Goal: Information Seeking & Learning: Learn about a topic

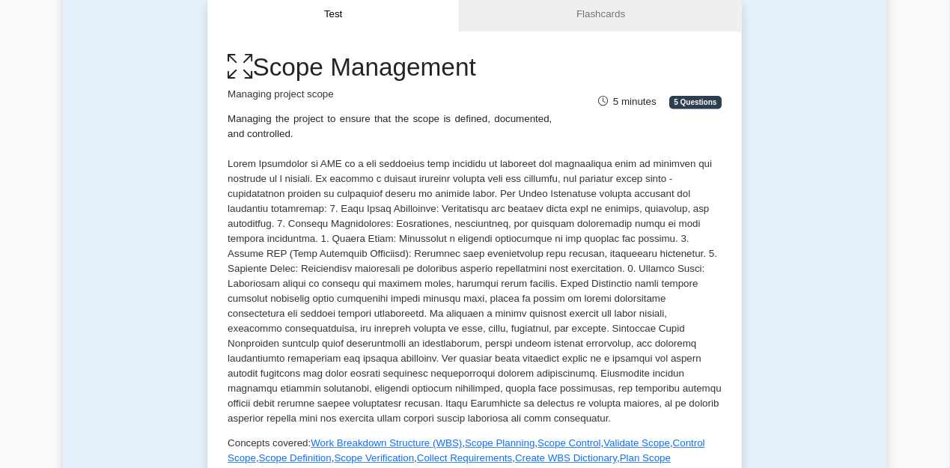
scroll to position [153, 0]
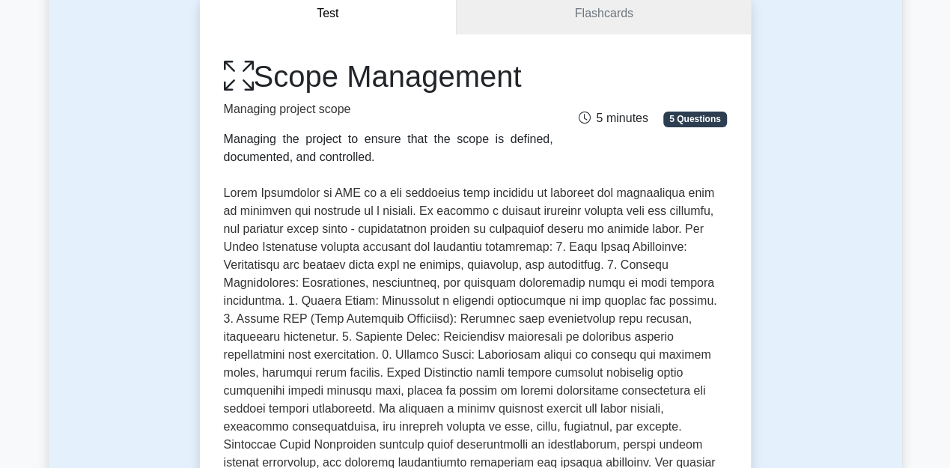
drag, startPoint x: 1143, startPoint y: 2, endPoint x: 736, endPoint y: 64, distance: 411.1
click at [736, 64] on div "Scope Management Managing project scope Managing the project to ensure that the…" at bounding box center [475, 404] width 551 height 741
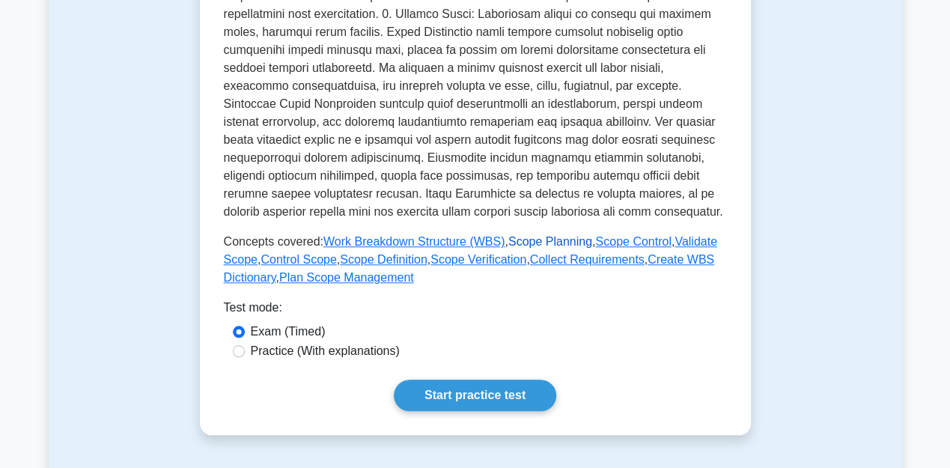
scroll to position [519, 0]
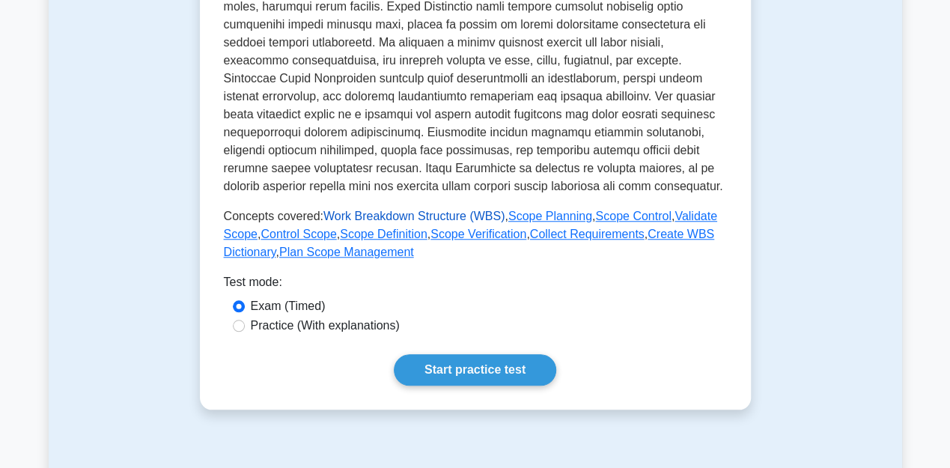
click at [398, 220] on link "Work Breakdown Structure (WBS)" at bounding box center [413, 216] width 181 height 13
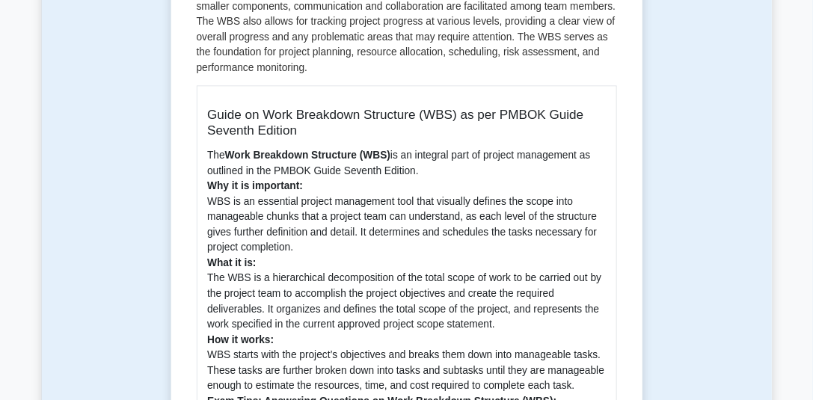
scroll to position [361, 0]
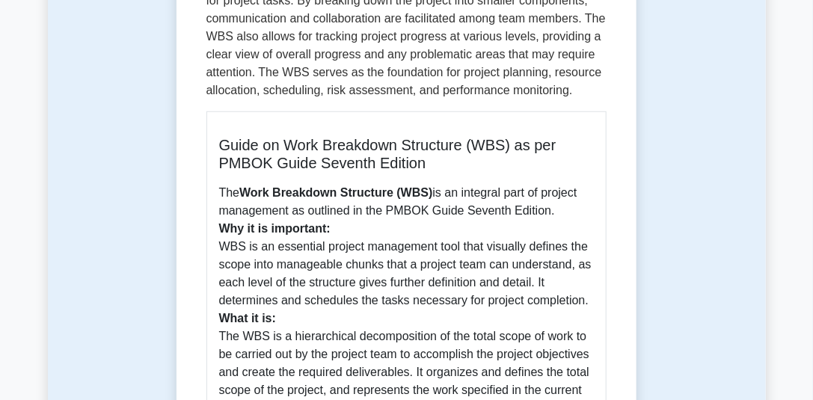
drag, startPoint x: 957, startPoint y: 1, endPoint x: 614, endPoint y: 119, distance: 362.6
click at [614, 119] on div "Work Breakdown Structure (WBS) 5 minutes 5 Questions Guide on Work Breakdown St…" at bounding box center [407, 385] width 449 height 1188
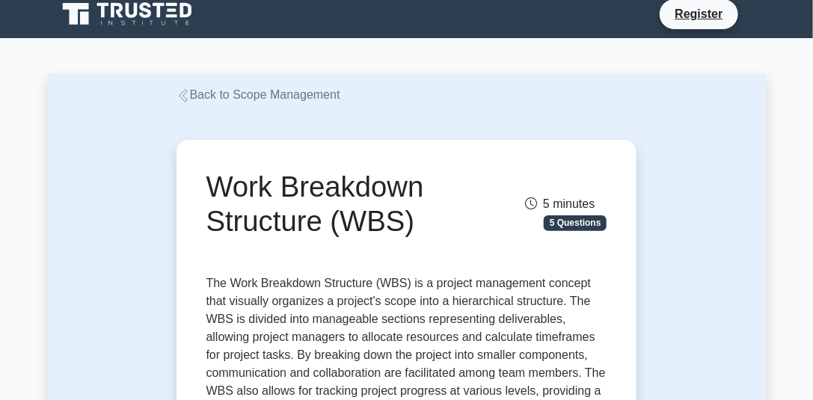
scroll to position [0, 0]
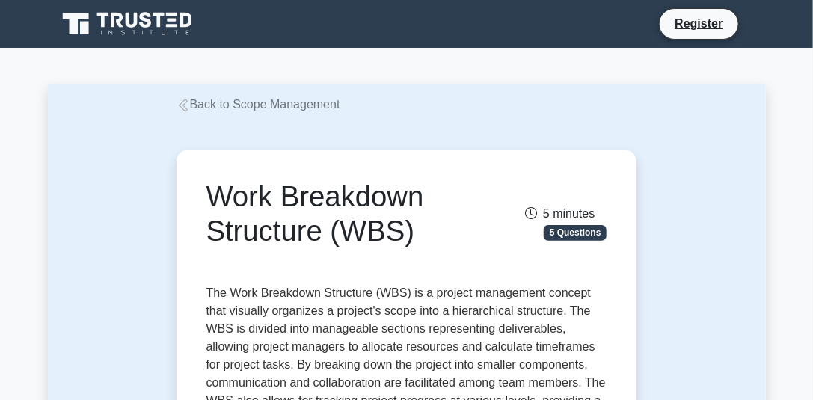
click at [187, 107] on icon at bounding box center [183, 105] width 13 height 13
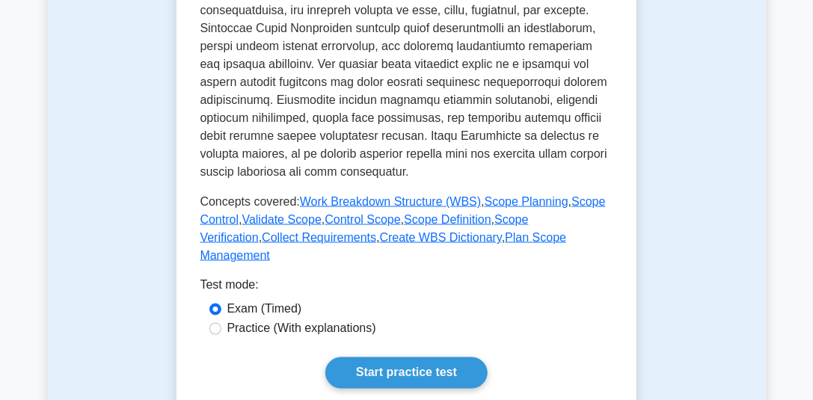
scroll to position [662, 0]
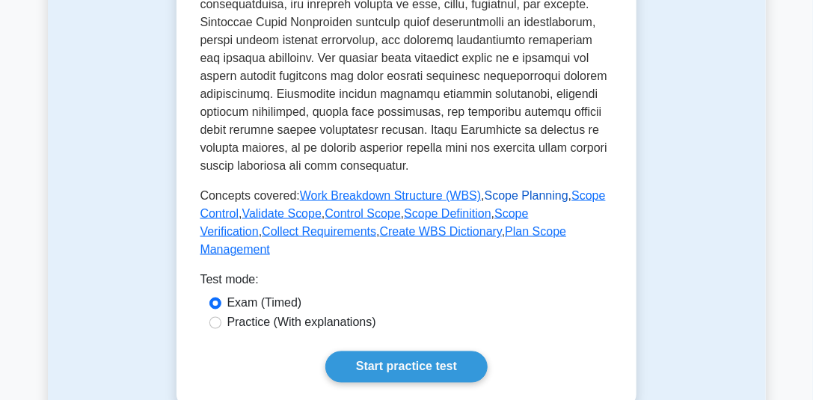
click at [509, 193] on link "Scope Planning" at bounding box center [527, 195] width 84 height 13
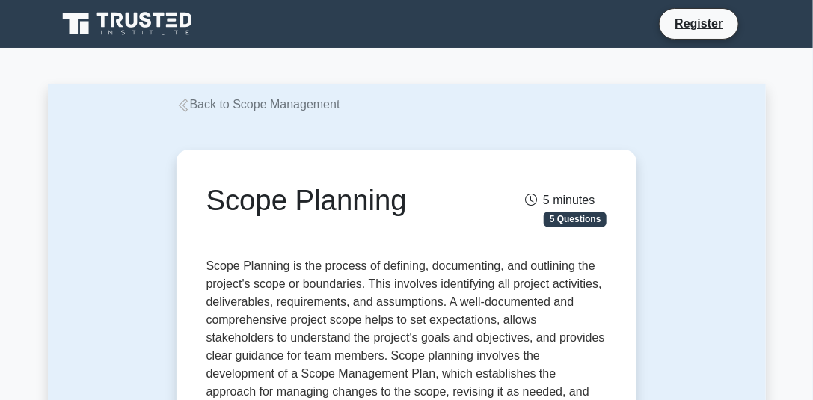
click at [187, 106] on icon at bounding box center [183, 105] width 13 height 13
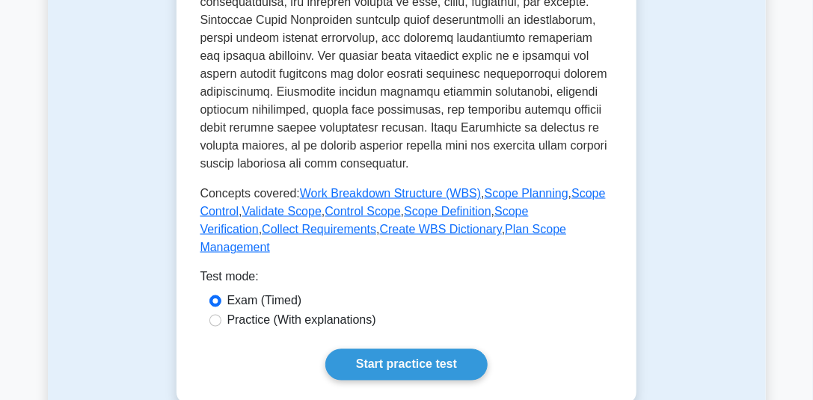
scroll to position [697, 0]
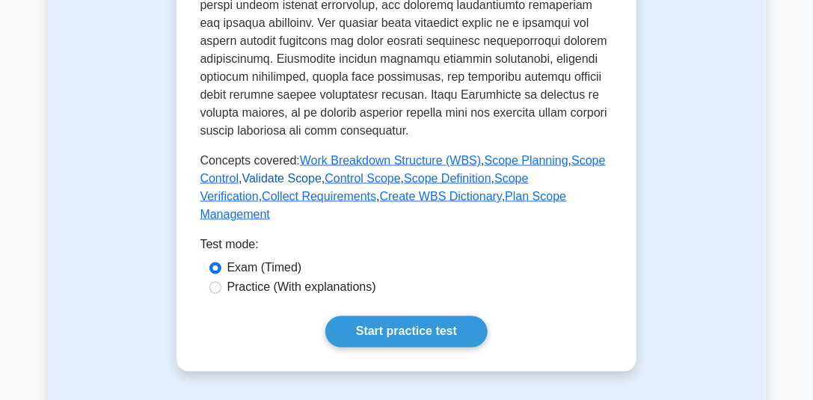
click at [289, 177] on link "Validate Scope" at bounding box center [281, 178] width 79 height 13
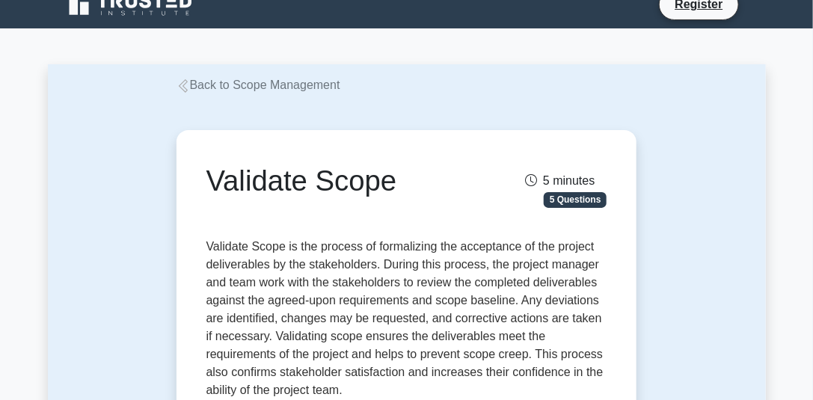
scroll to position [3, 0]
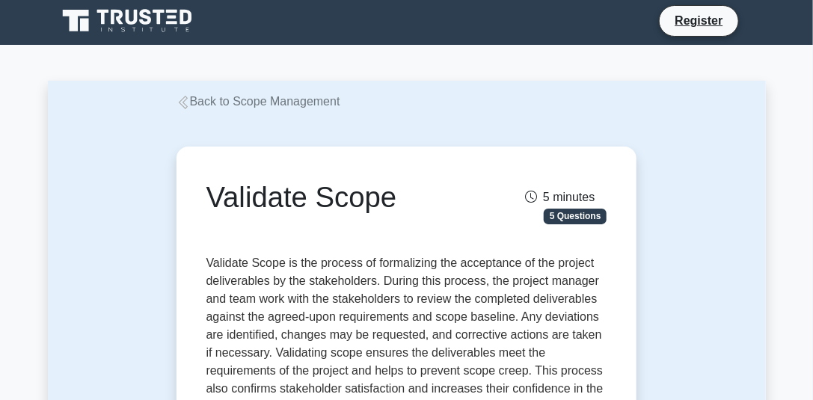
click at [183, 103] on icon at bounding box center [183, 102] width 13 height 13
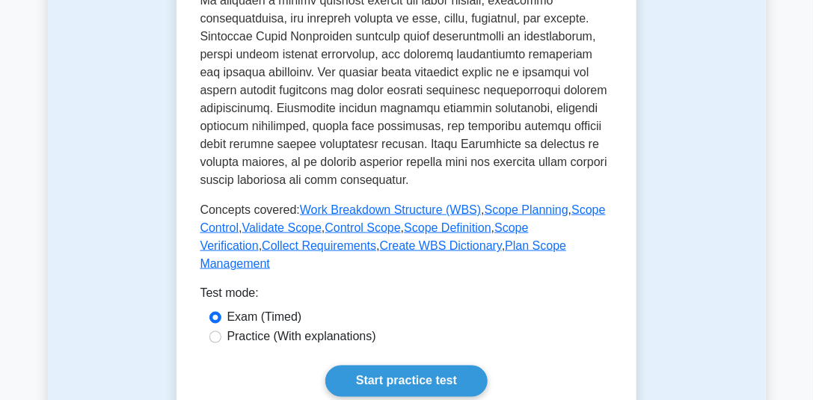
scroll to position [655, 0]
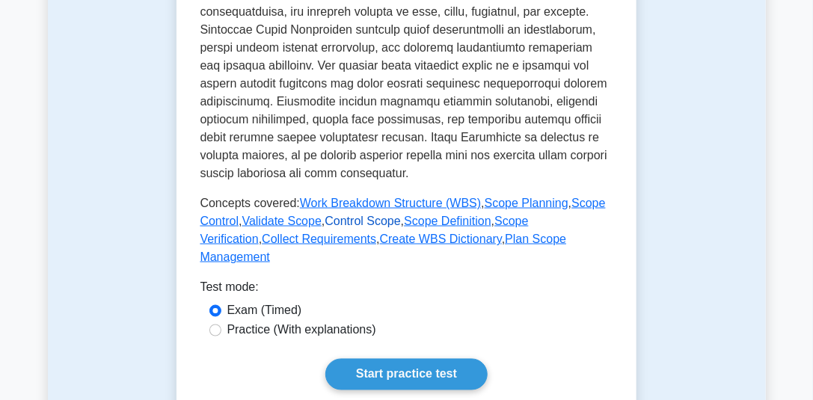
click at [352, 223] on link "Control Scope" at bounding box center [363, 221] width 76 height 13
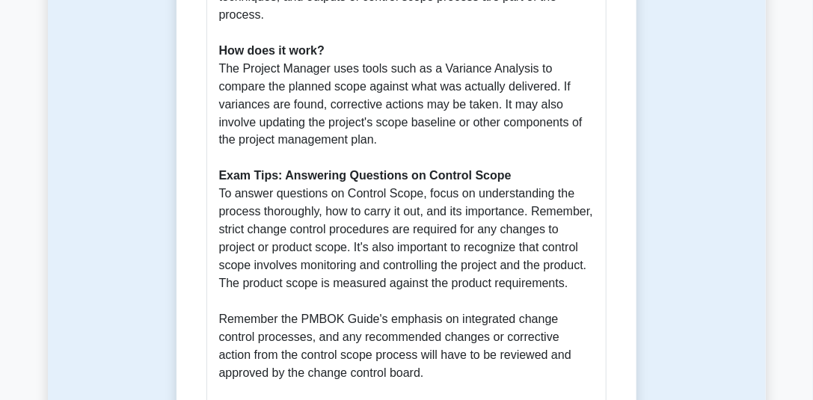
scroll to position [824, 0]
